Goal: Task Accomplishment & Management: Use online tool/utility

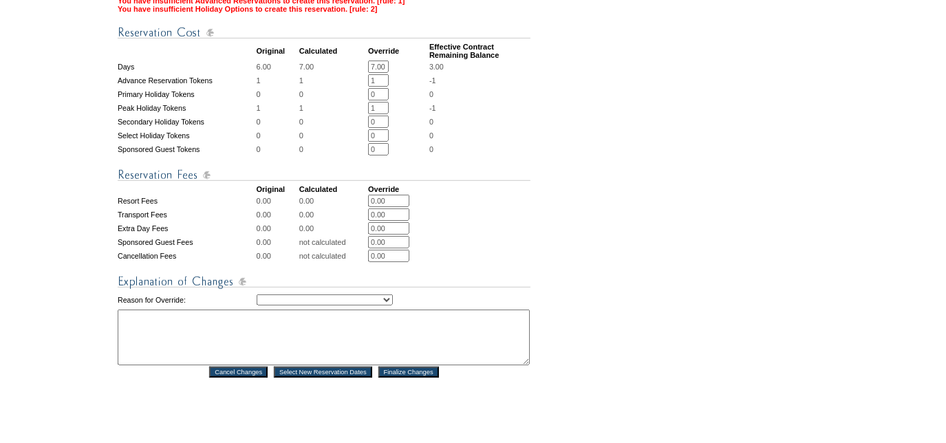
scroll to position [501, 0]
click at [336, 303] on select "Creating Continuous Stay Days Rebooked After Cancellation Editing Occupant Expe…" at bounding box center [325, 299] width 136 height 11
select select "1043"
click at [257, 300] on select "Creating Continuous Stay Days Rebooked After Cancellation Editing Occupant Expe…" at bounding box center [325, 299] width 136 height 11
click at [263, 334] on textarea at bounding box center [324, 337] width 412 height 56
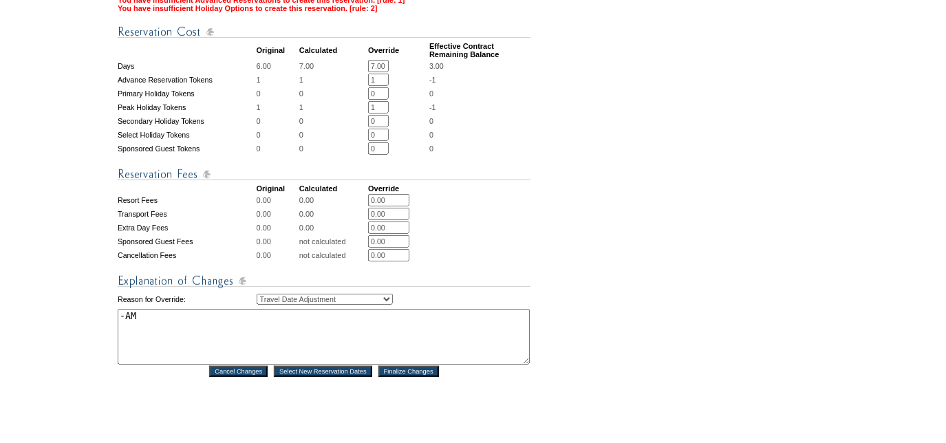
type textarea "-AM"
click at [404, 377] on input "Finalize Changes" at bounding box center [408, 371] width 61 height 11
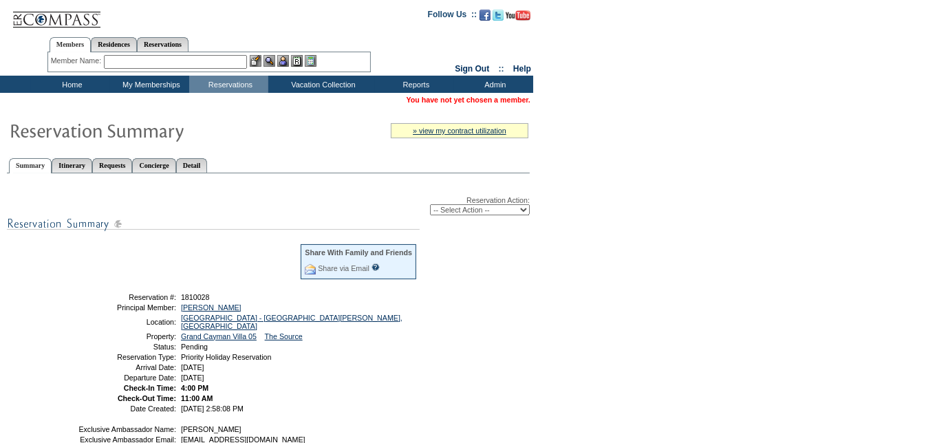
click at [186, 61] on input "text" at bounding box center [175, 62] width 143 height 14
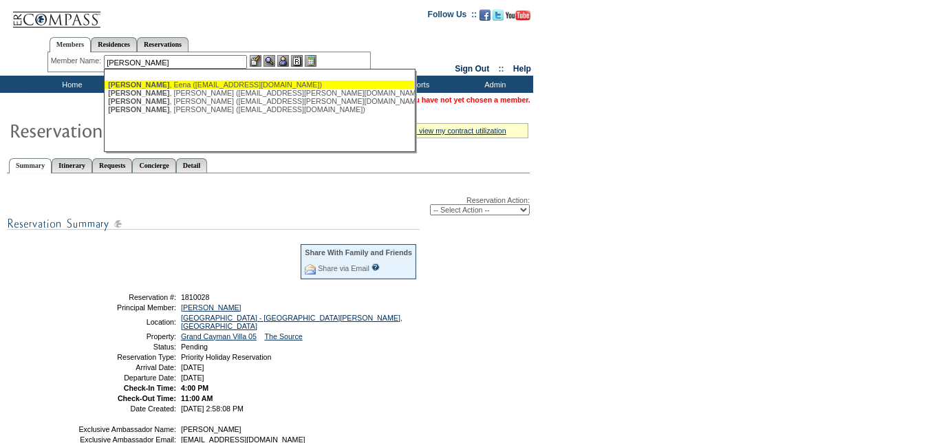
click at [188, 83] on div "[PERSON_NAME] ([EMAIL_ADDRESS][DOMAIN_NAME])" at bounding box center [259, 84] width 303 height 8
type input "[PERSON_NAME] ([EMAIL_ADDRESS][DOMAIN_NAME])"
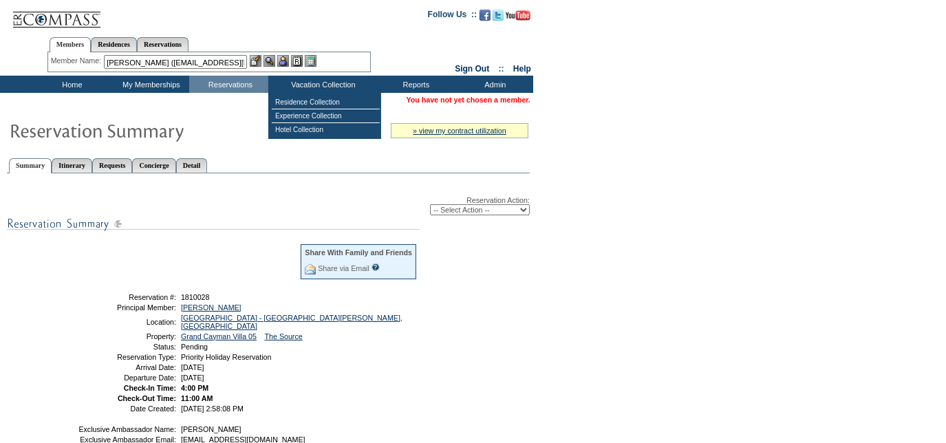
click at [287, 59] on img at bounding box center [283, 61] width 12 height 12
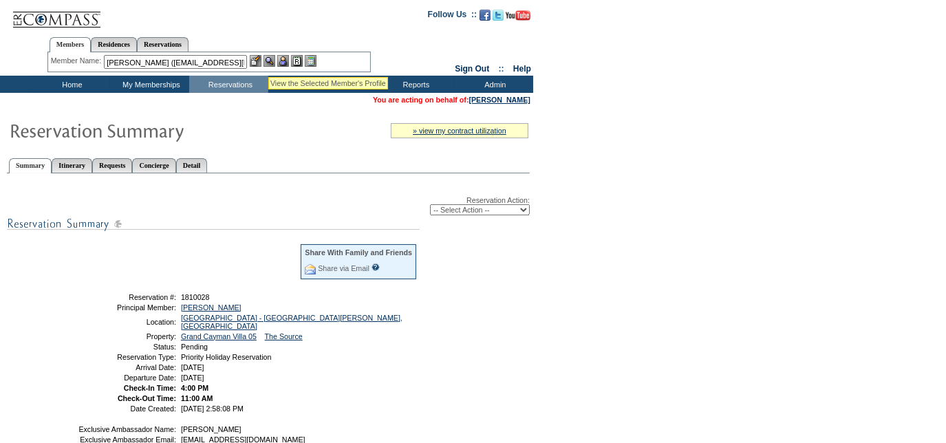
click at [268, 61] on img at bounding box center [269, 61] width 12 height 12
